Goal: Task Accomplishment & Management: Manage account settings

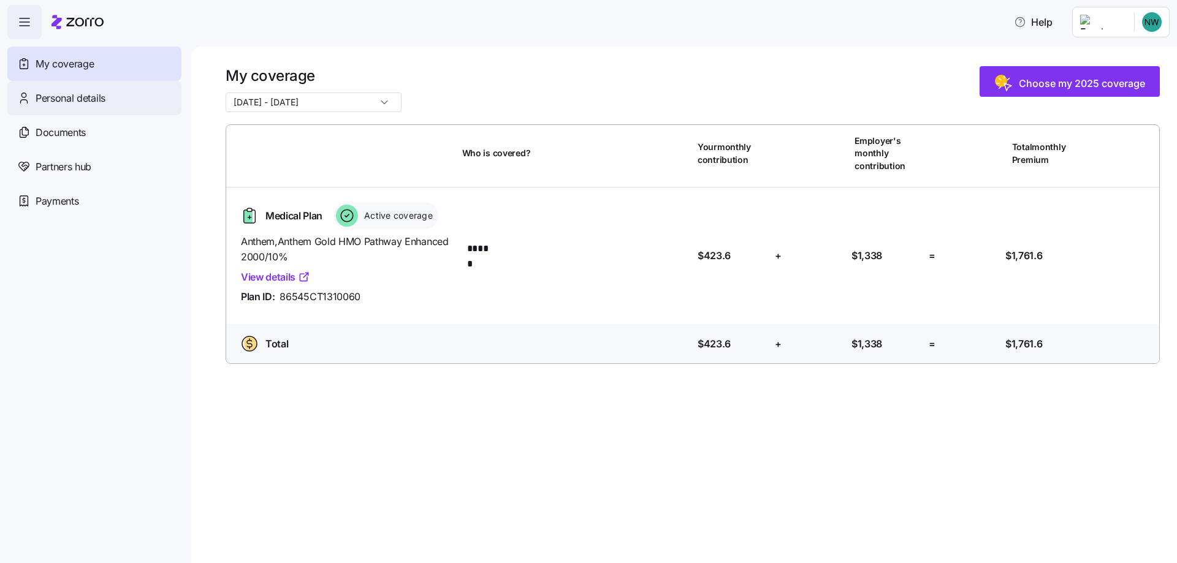
click at [79, 98] on span "Personal details" at bounding box center [71, 98] width 70 height 15
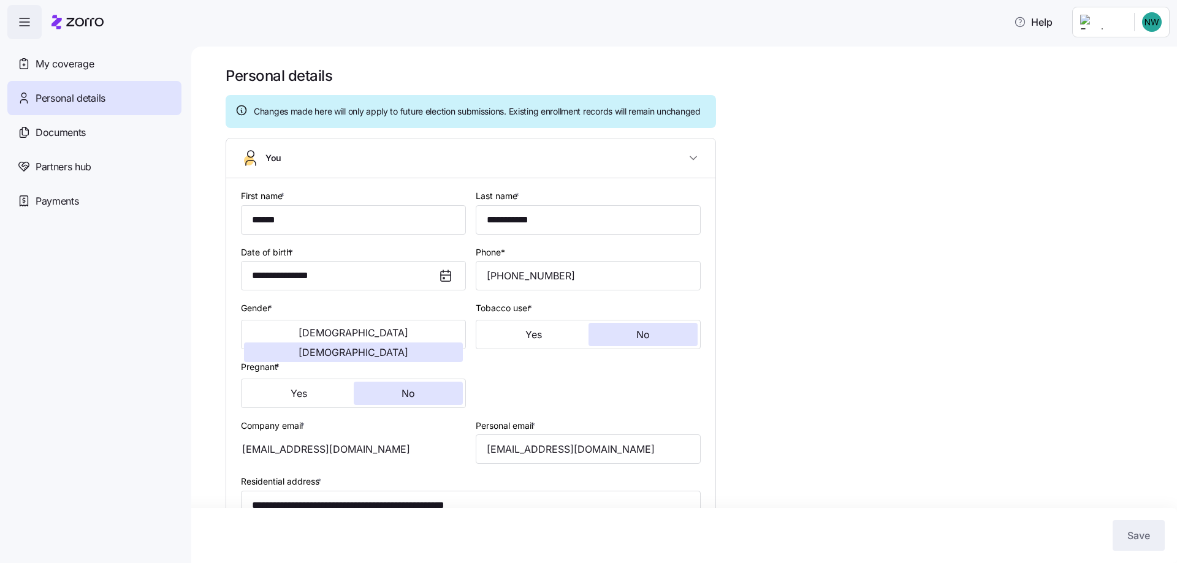
click at [76, 131] on span "Documents" at bounding box center [61, 132] width 50 height 15
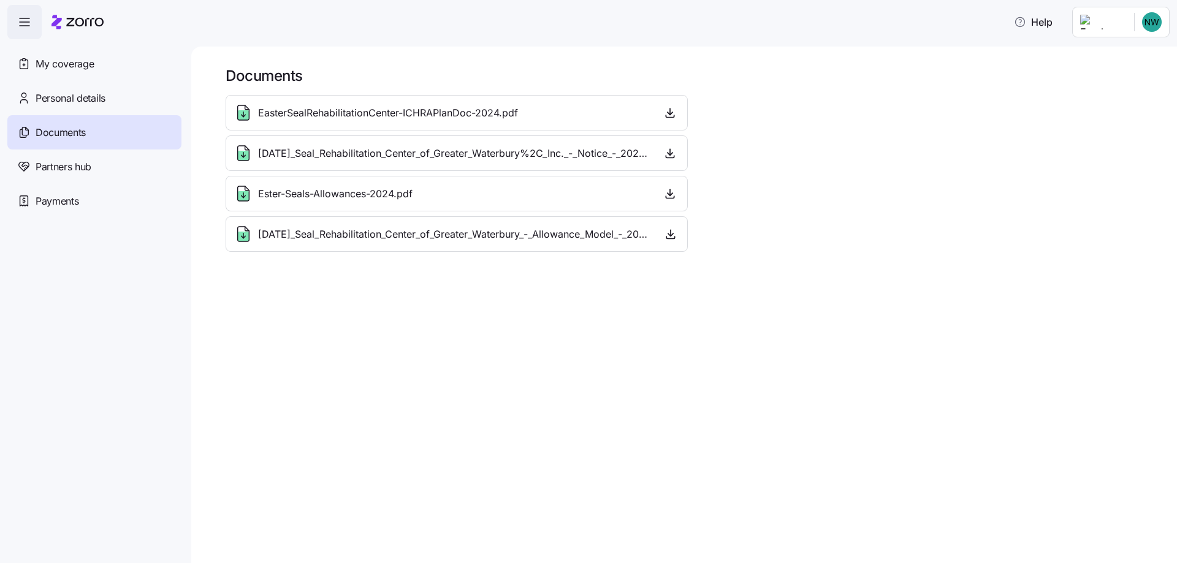
click at [72, 205] on span "Payments" at bounding box center [57, 201] width 43 height 15
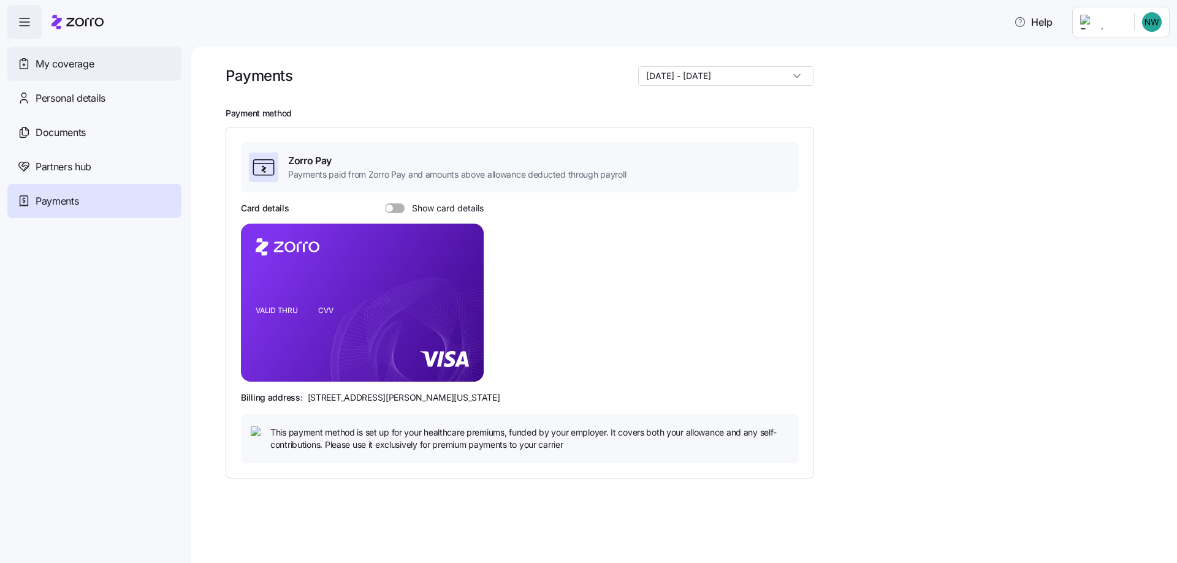
click at [68, 62] on span "My coverage" at bounding box center [65, 63] width 58 height 15
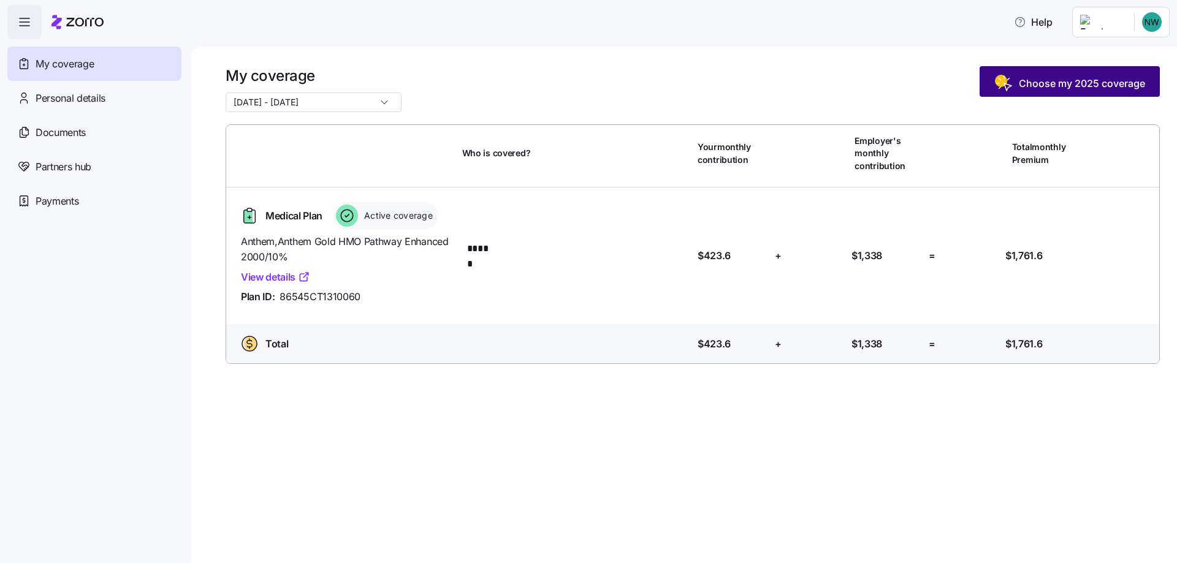
click at [1058, 79] on span "Choose my 2025 coverage" at bounding box center [1081, 83] width 126 height 15
